Goal: Task Accomplishment & Management: Complete application form

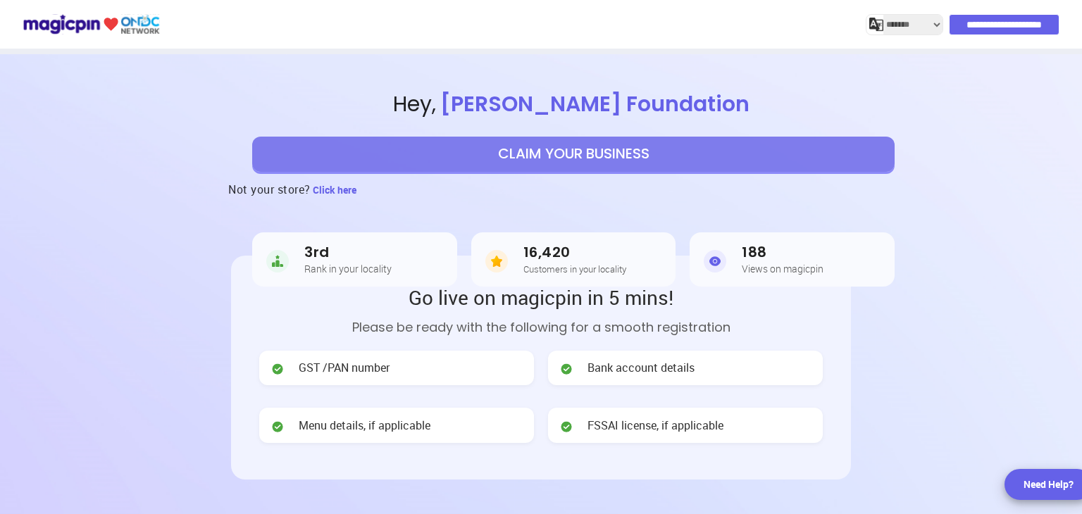
select select "*******"
click at [582, 159] on button "CLAIM YOUR BUSINESS" at bounding box center [573, 154] width 643 height 35
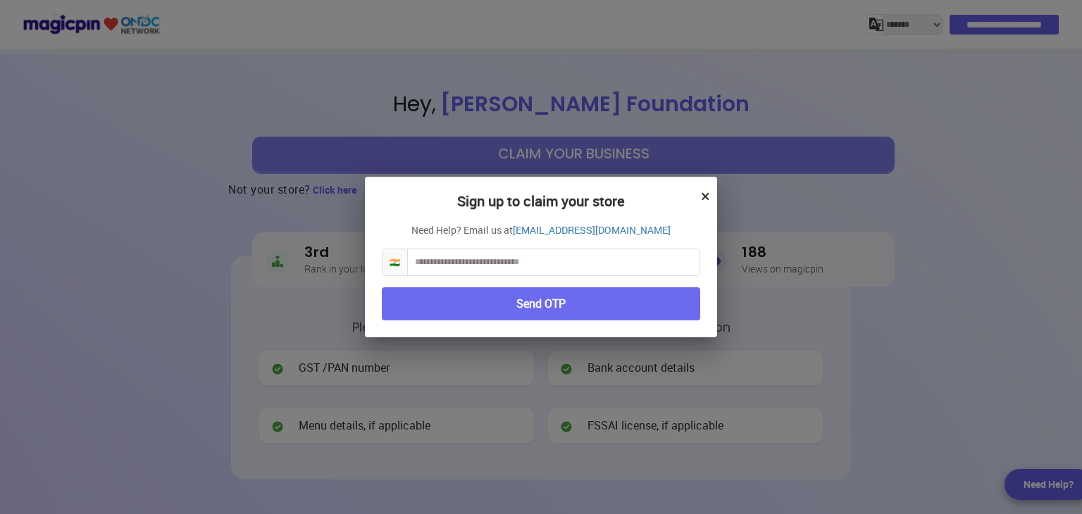
click at [610, 252] on input "text" at bounding box center [554, 262] width 292 height 26
type input "**********"
click at [562, 299] on button "Send OTP" at bounding box center [541, 304] width 319 height 33
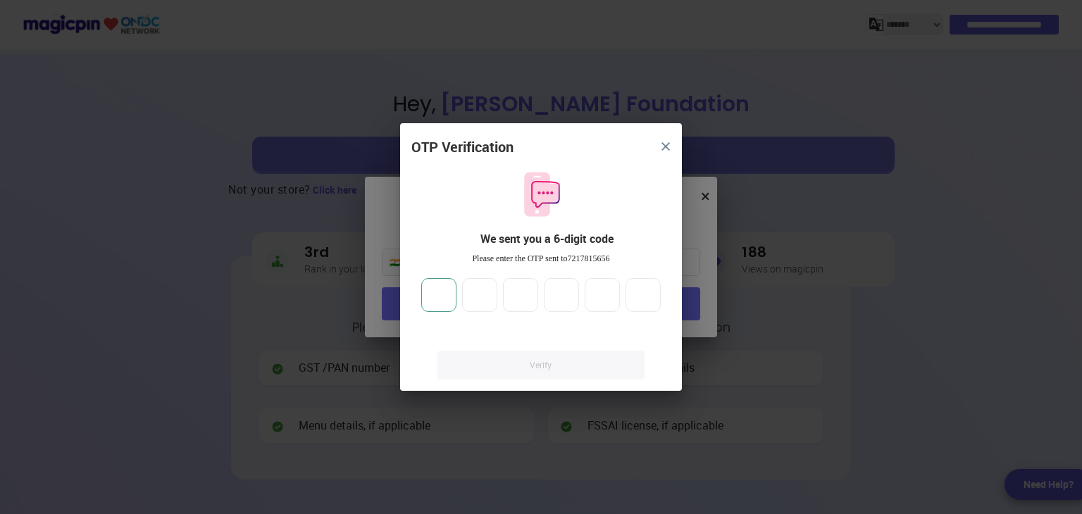
click at [450, 291] on input "number" at bounding box center [438, 295] width 35 height 34
type input "*"
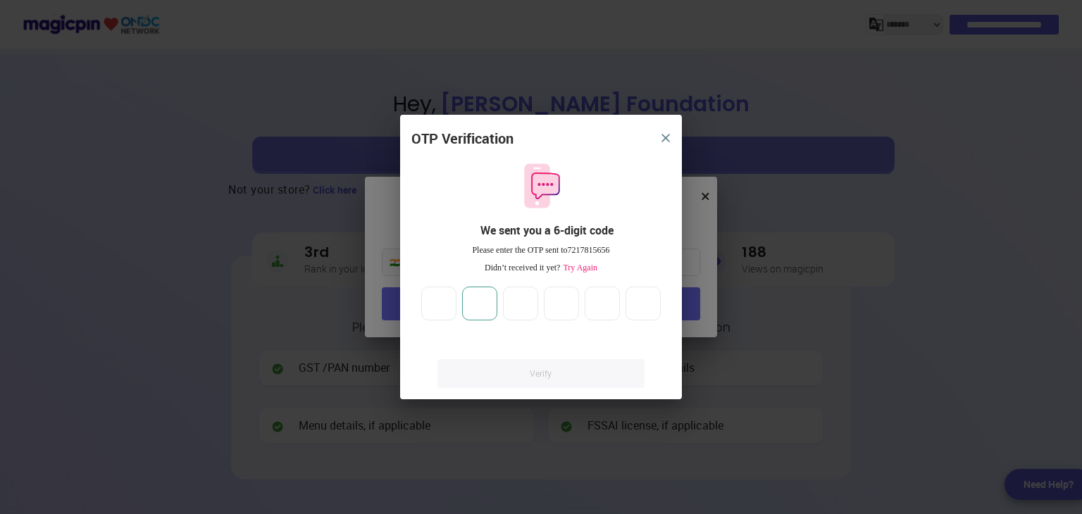
type input "*"
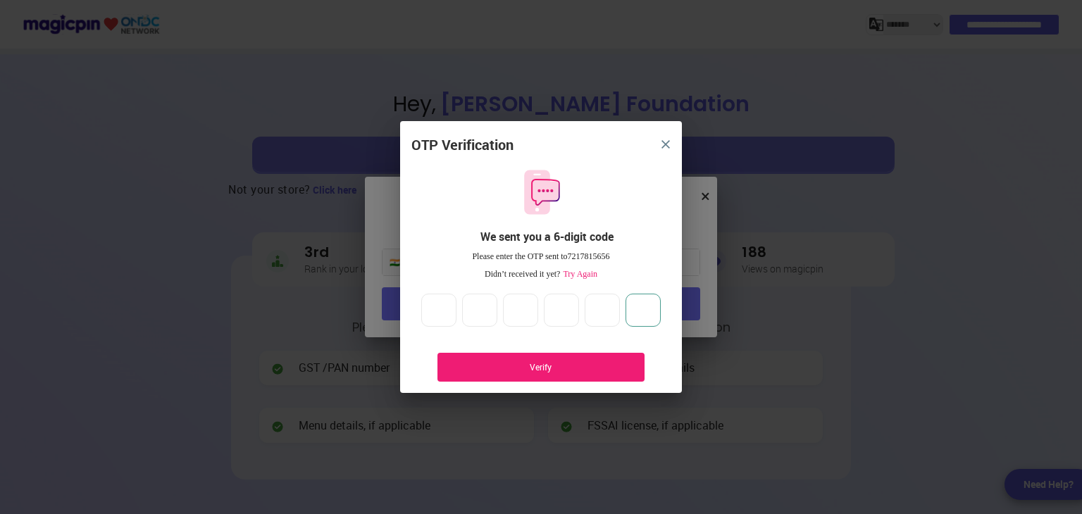
type input "*"
click at [493, 367] on div "Verify" at bounding box center [541, 368] width 165 height 12
click at [535, 363] on div "Verify" at bounding box center [541, 368] width 165 height 12
click at [665, 150] on button "close" at bounding box center [665, 144] width 25 height 25
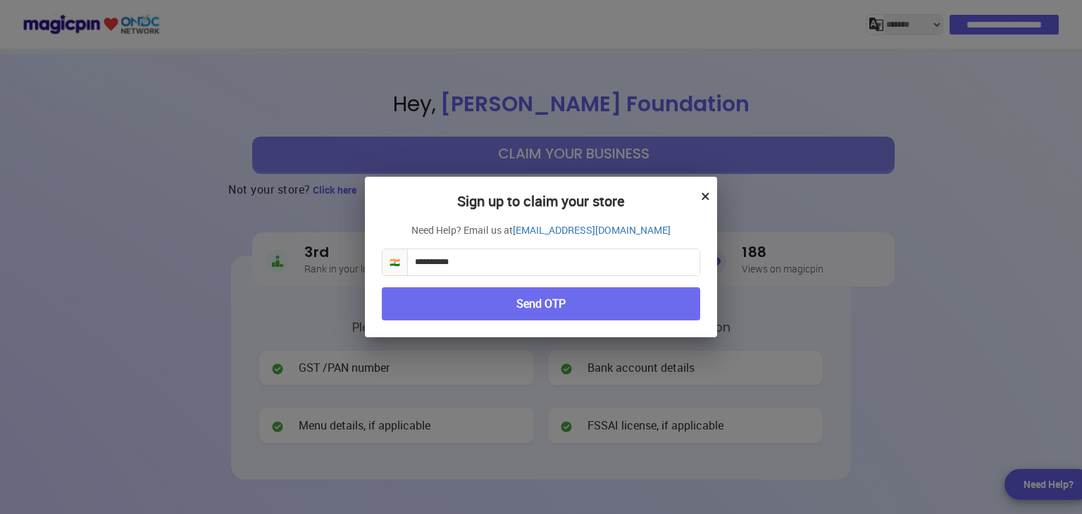
click at [709, 197] on button "×" at bounding box center [705, 196] width 9 height 24
